Goal: Task Accomplishment & Management: Manage account settings

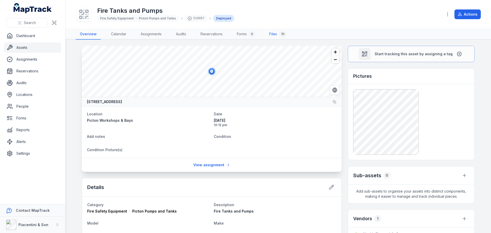
click at [272, 35] on link "Files 10" at bounding box center [277, 34] width 25 height 11
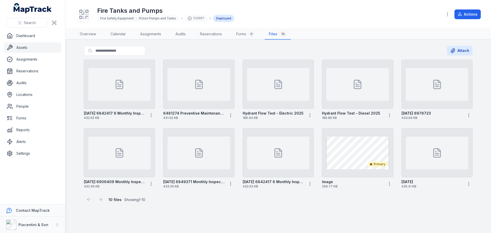
click at [219, 208] on main "Search for files Attach [DATE] 6842417 6 Monthly Inspection 432.62 KB 6481274 P…" at bounding box center [277, 136] width 425 height 193
click at [231, 184] on icon "button" at bounding box center [230, 183] width 5 height 5
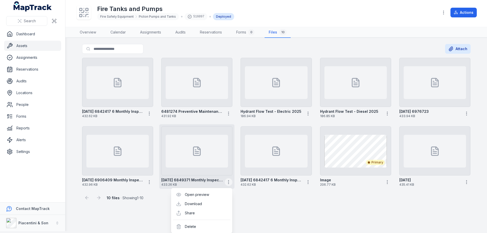
scroll to position [2, 0]
click at [254, 201] on div "10 files · Showing 1 - 10" at bounding box center [276, 195] width 388 height 14
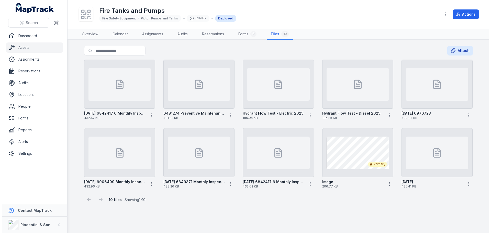
scroll to position [0, 0]
click at [87, 35] on link "Overview" at bounding box center [88, 34] width 25 height 11
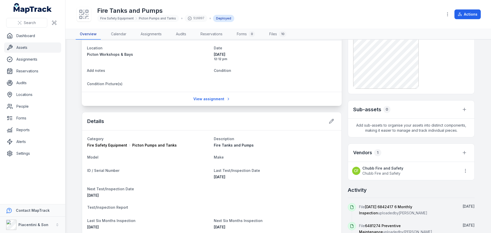
scroll to position [128, 0]
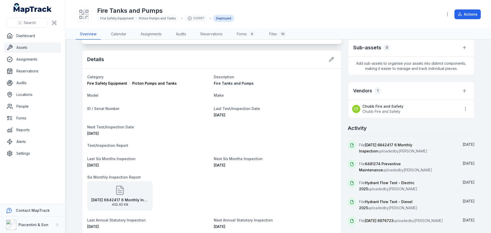
click at [488, 1] on header "Toggle Navigation Fire Tanks and Pumps Fire Safety Equipment Picton Pumps and T…" at bounding box center [277, 14] width 425 height 29
click at [287, 135] on dl "Category Fire Safety Equipment Picton Pumps and Tanks Description Fire Tanks an…" at bounding box center [211, 180] width 249 height 212
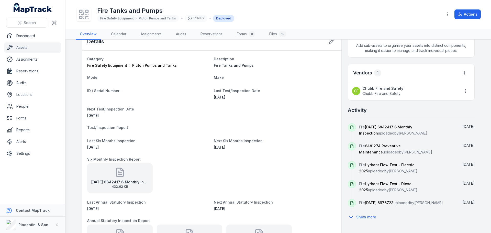
scroll to position [153, 0]
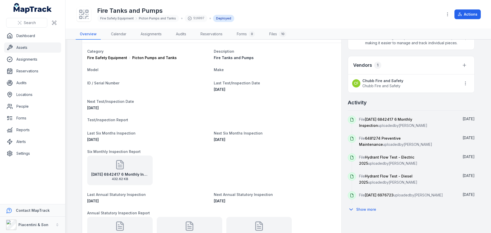
click at [316, 59] on div "Fire Tanks and Pumps" at bounding box center [275, 57] width 122 height 5
click at [298, 100] on dl "Category Fire Safety Equipment Picton Pumps and Tanks Description Fire Tanks an…" at bounding box center [211, 154] width 249 height 212
click at [268, 33] on link "Files 10" at bounding box center [277, 34] width 25 height 11
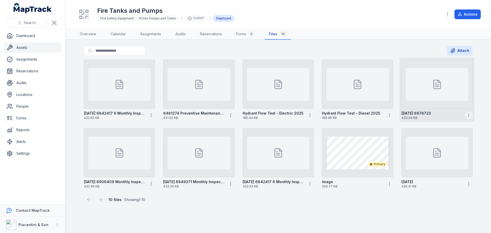
click at [469, 115] on icon "button" at bounding box center [468, 115] width 5 height 5
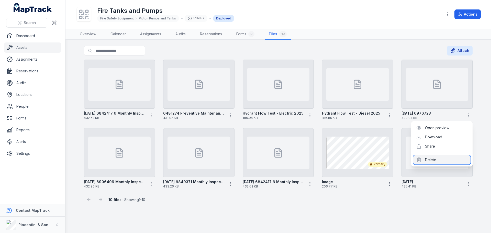
click at [443, 162] on div "Delete" at bounding box center [441, 159] width 57 height 9
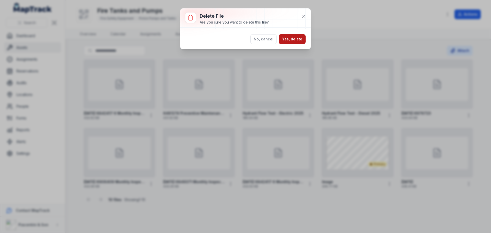
click at [294, 39] on button "Yes, delete" at bounding box center [292, 39] width 27 height 10
